Goal: Check status

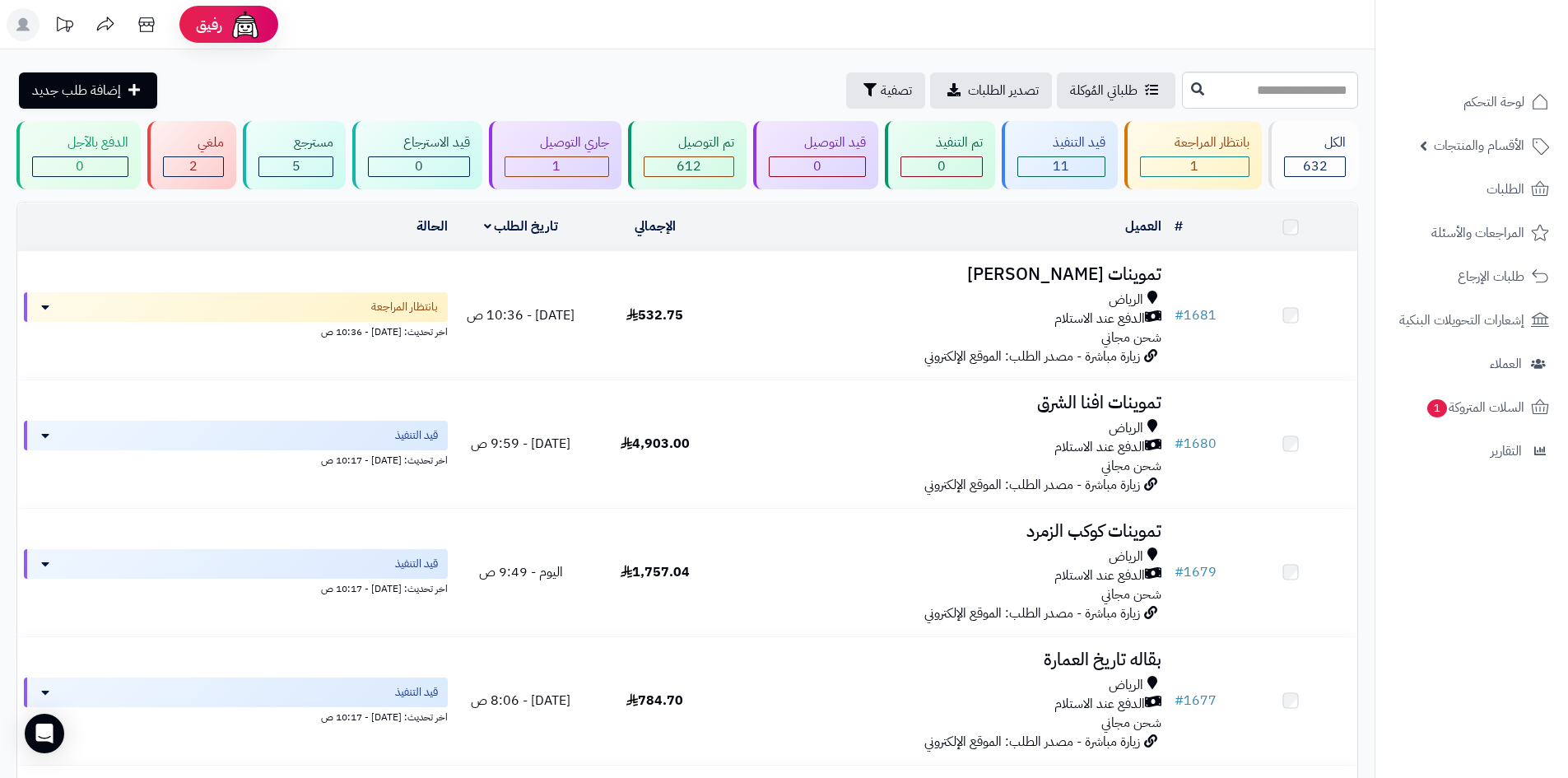
scroll to position [82, 0]
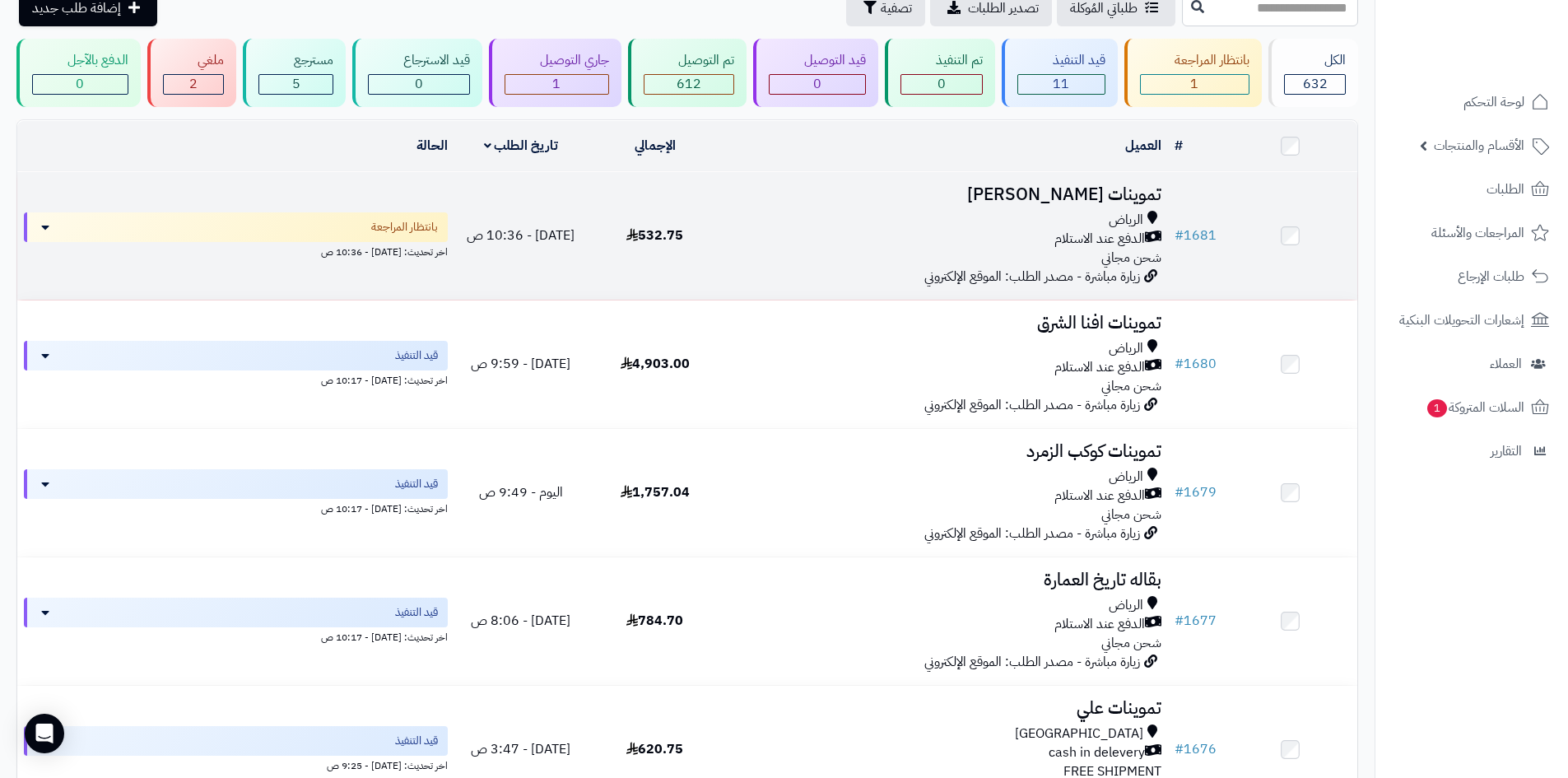
click at [1010, 240] on div "الدفع عند الاستلام" at bounding box center [945, 239] width 433 height 19
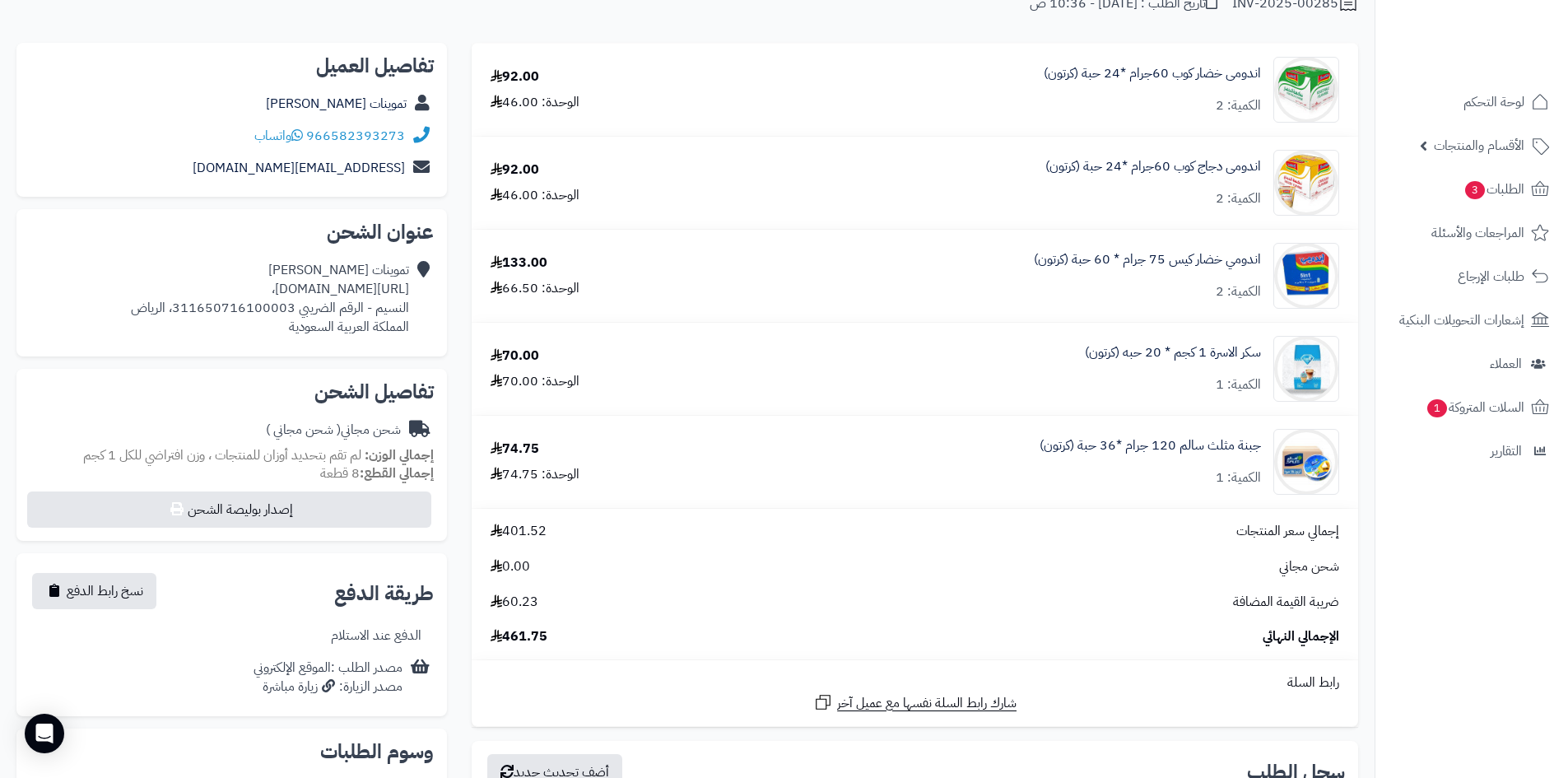
scroll to position [165, 0]
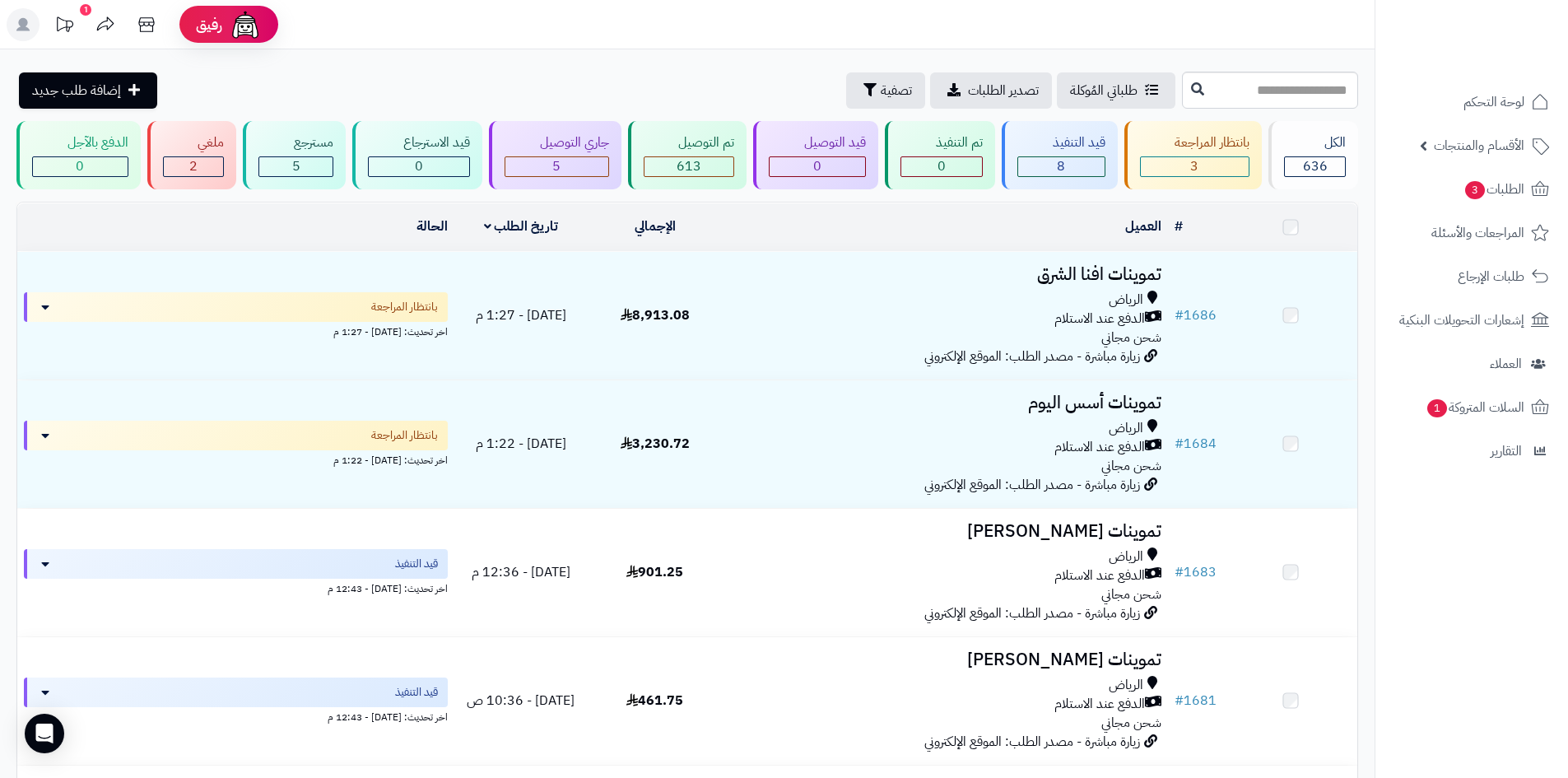
scroll to position [82, 0]
